Goal: Navigation & Orientation: Find specific page/section

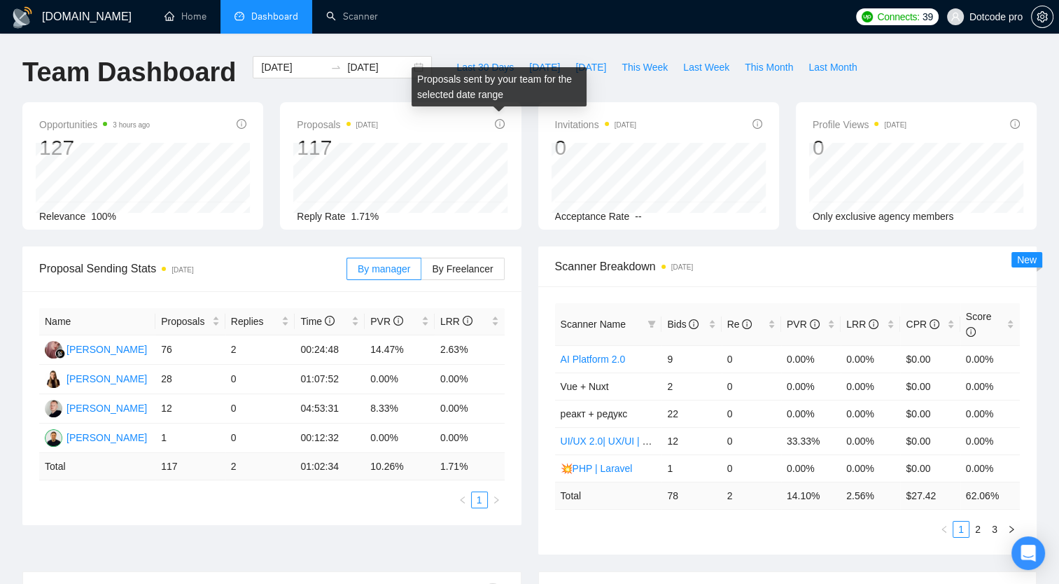
click at [502, 125] on icon "info-circle" at bounding box center [500, 124] width 10 height 10
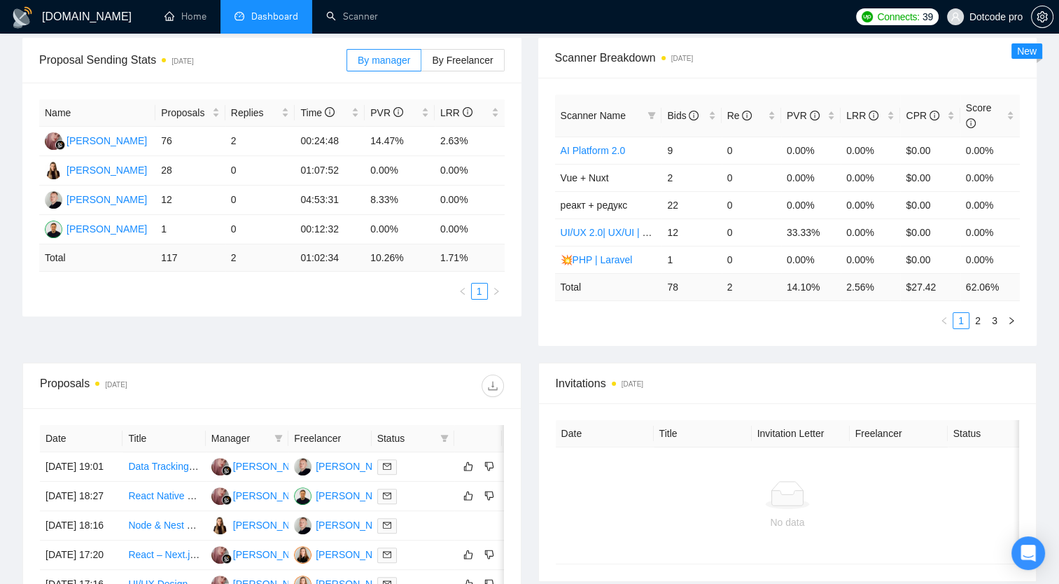
scroll to position [210, 0]
click at [255, 108] on span "Replies" at bounding box center [255, 111] width 48 height 15
click at [278, 105] on div "Replies" at bounding box center [260, 111] width 59 height 15
click at [277, 105] on span "Replies" at bounding box center [255, 111] width 48 height 15
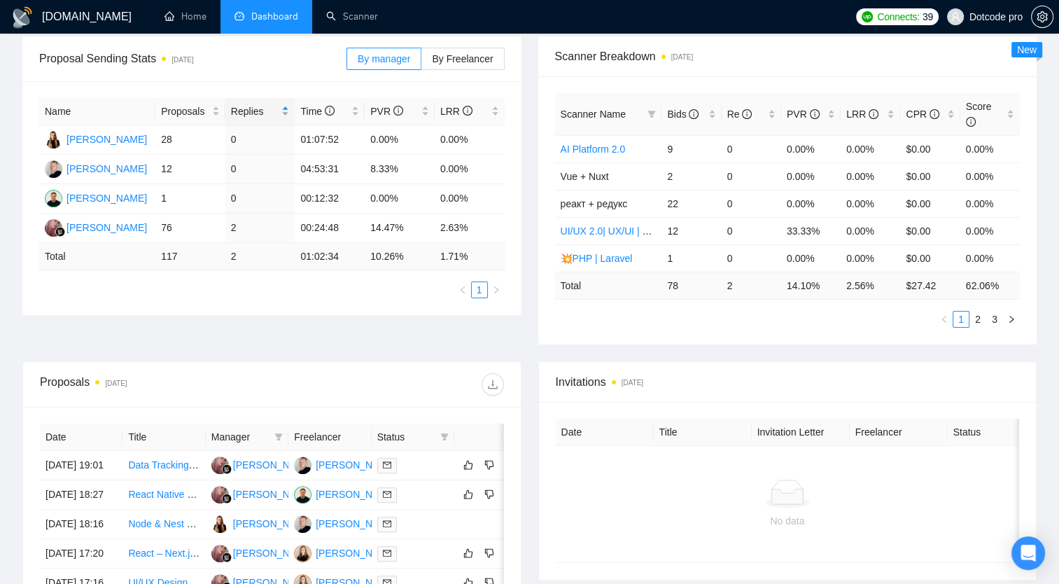
click at [287, 108] on div "Replies" at bounding box center [260, 111] width 59 height 15
click at [260, 211] on td "0" at bounding box center [260, 198] width 70 height 29
click at [287, 110] on div "Replies" at bounding box center [260, 111] width 59 height 15
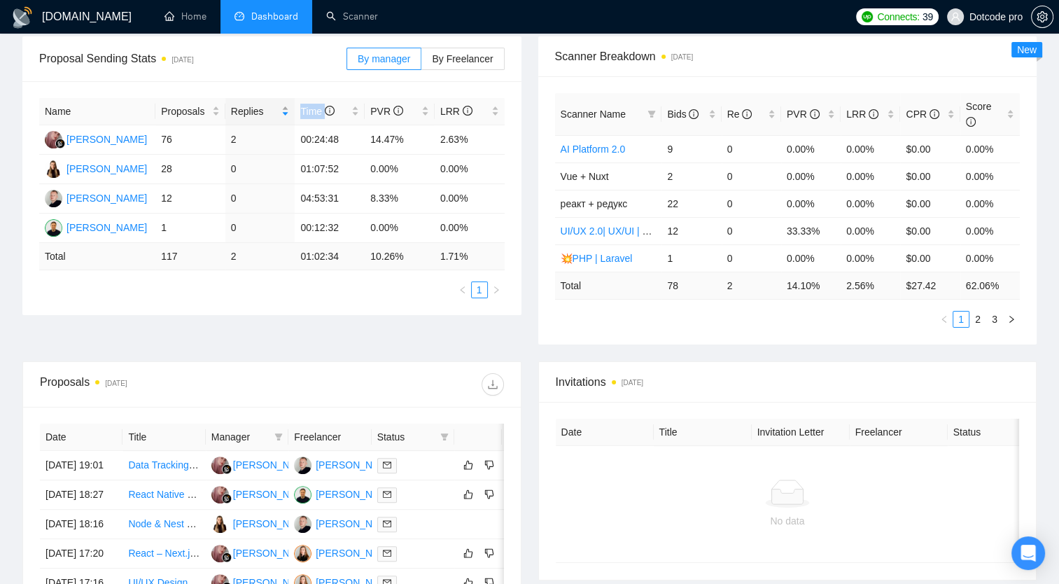
click at [287, 110] on div "Replies" at bounding box center [260, 111] width 59 height 15
drag, startPoint x: 287, startPoint y: 110, endPoint x: 256, endPoint y: 168, distance: 65.7
click at [256, 169] on td "0" at bounding box center [260, 169] width 70 height 29
click at [288, 113] on div "Replies" at bounding box center [260, 111] width 59 height 15
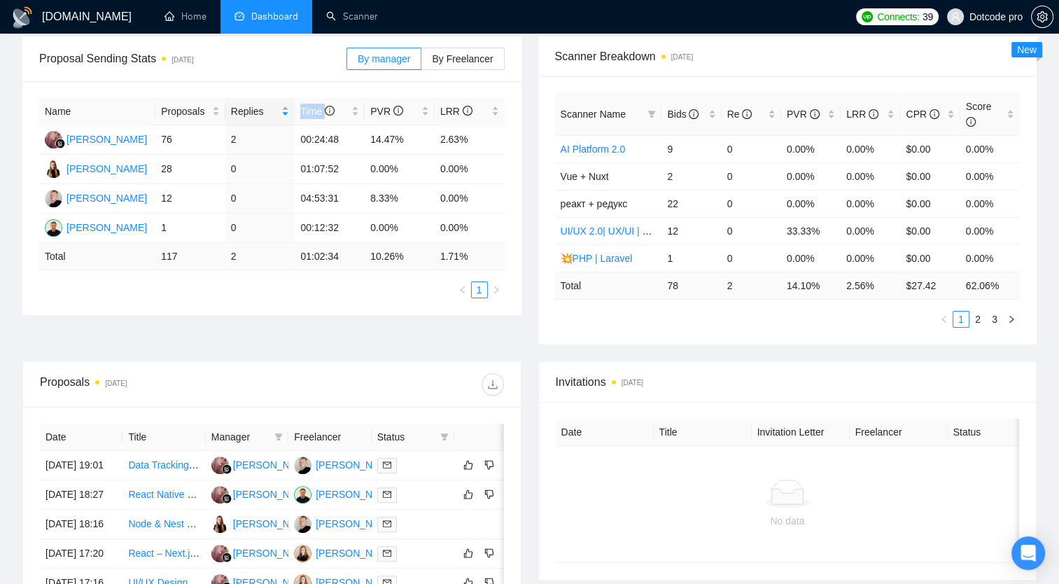
click at [288, 113] on div "Replies" at bounding box center [260, 111] width 59 height 15
click at [271, 288] on ul "1" at bounding box center [271, 289] width 465 height 17
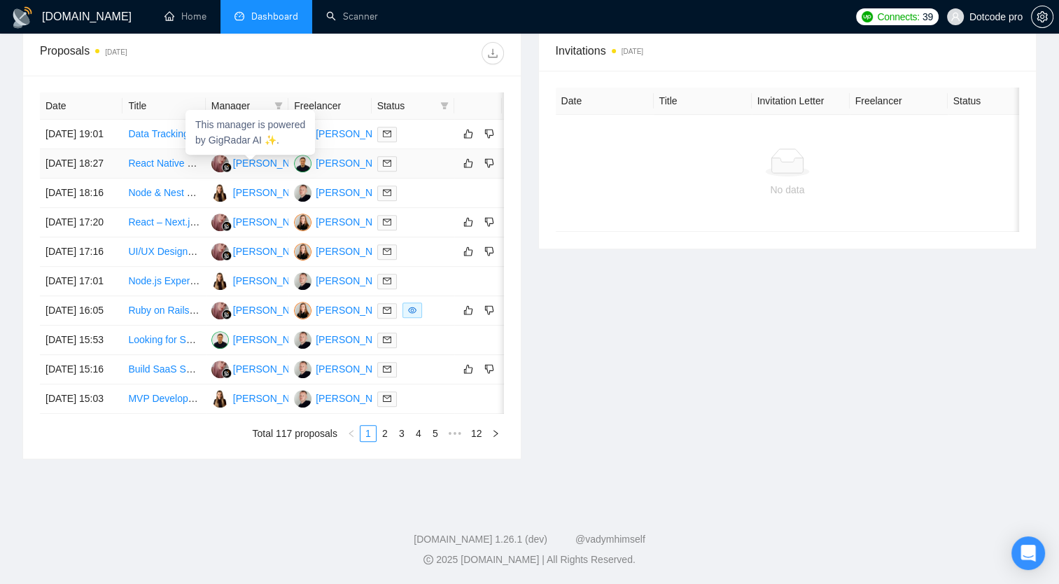
scroll to position [630, 0]
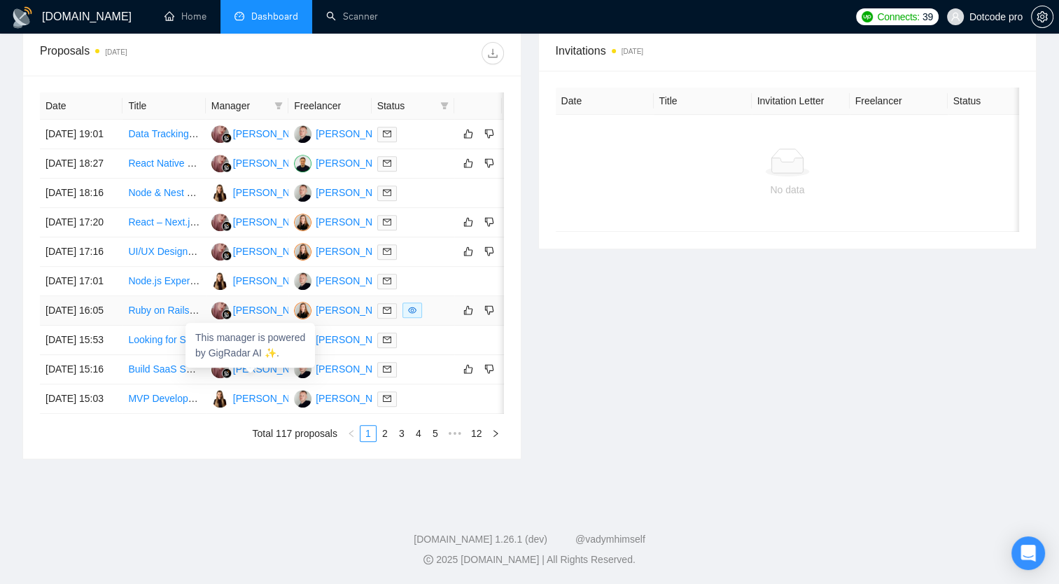
click at [225, 302] on img at bounding box center [219, 310] width 17 height 17
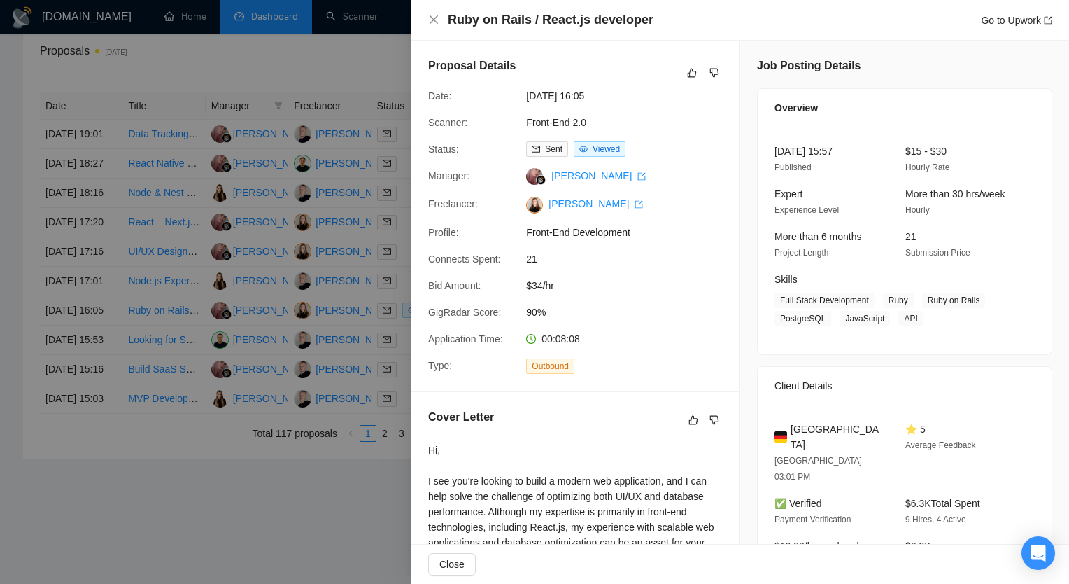
click at [368, 259] on div at bounding box center [534, 292] width 1069 height 584
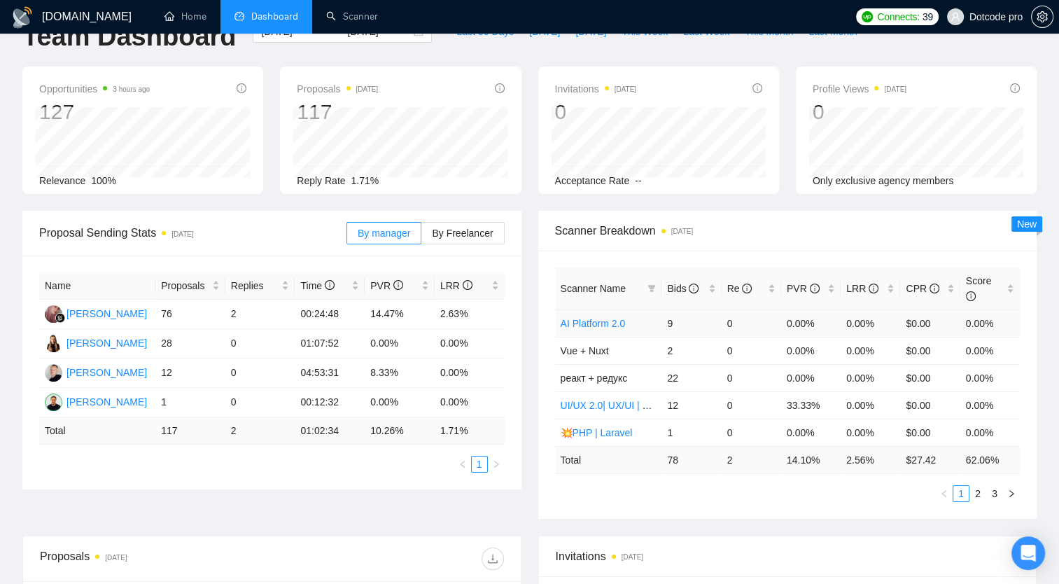
scroll to position [0, 0]
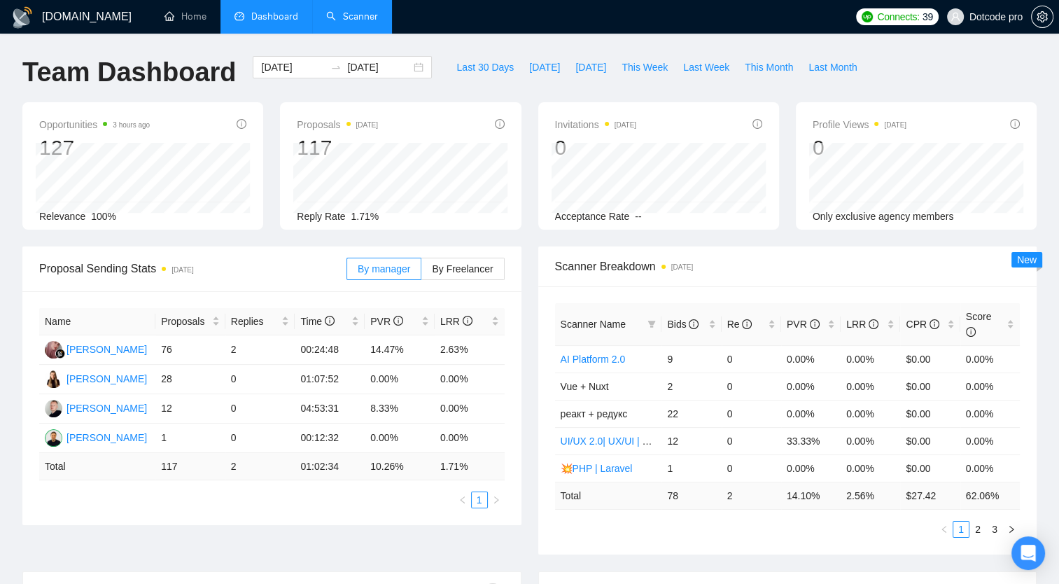
click at [374, 10] on link "Scanner" at bounding box center [352, 16] width 52 height 12
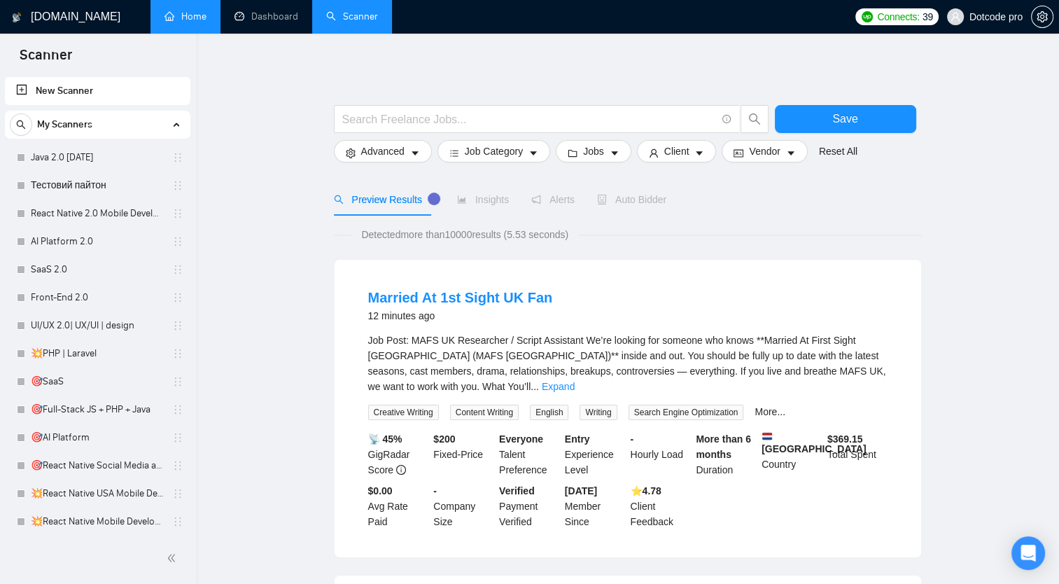
click at [192, 13] on link "Home" at bounding box center [185, 16] width 42 height 12
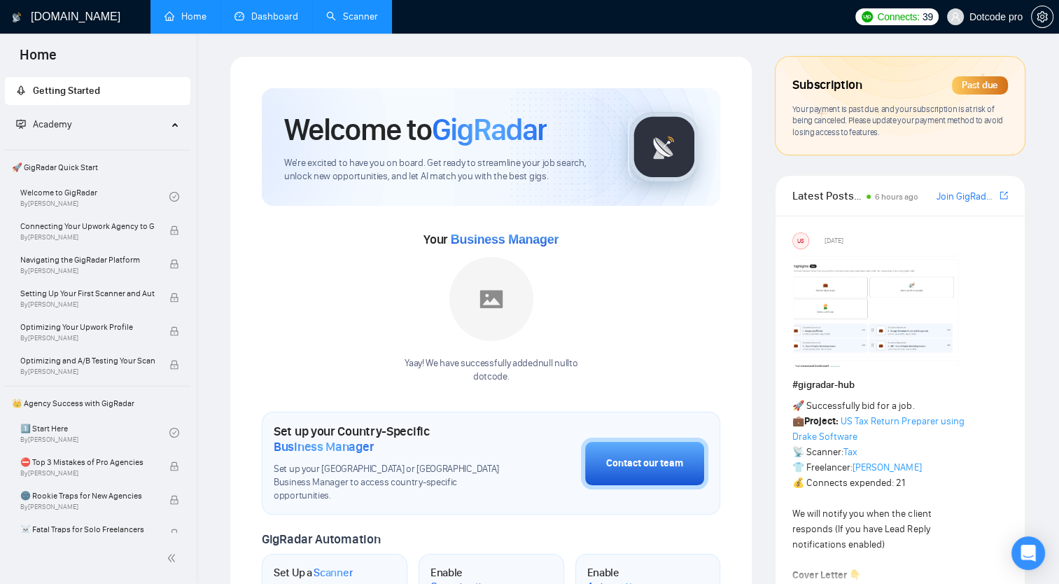
click at [257, 10] on link "Dashboard" at bounding box center [266, 16] width 64 height 12
